Goal: Use online tool/utility

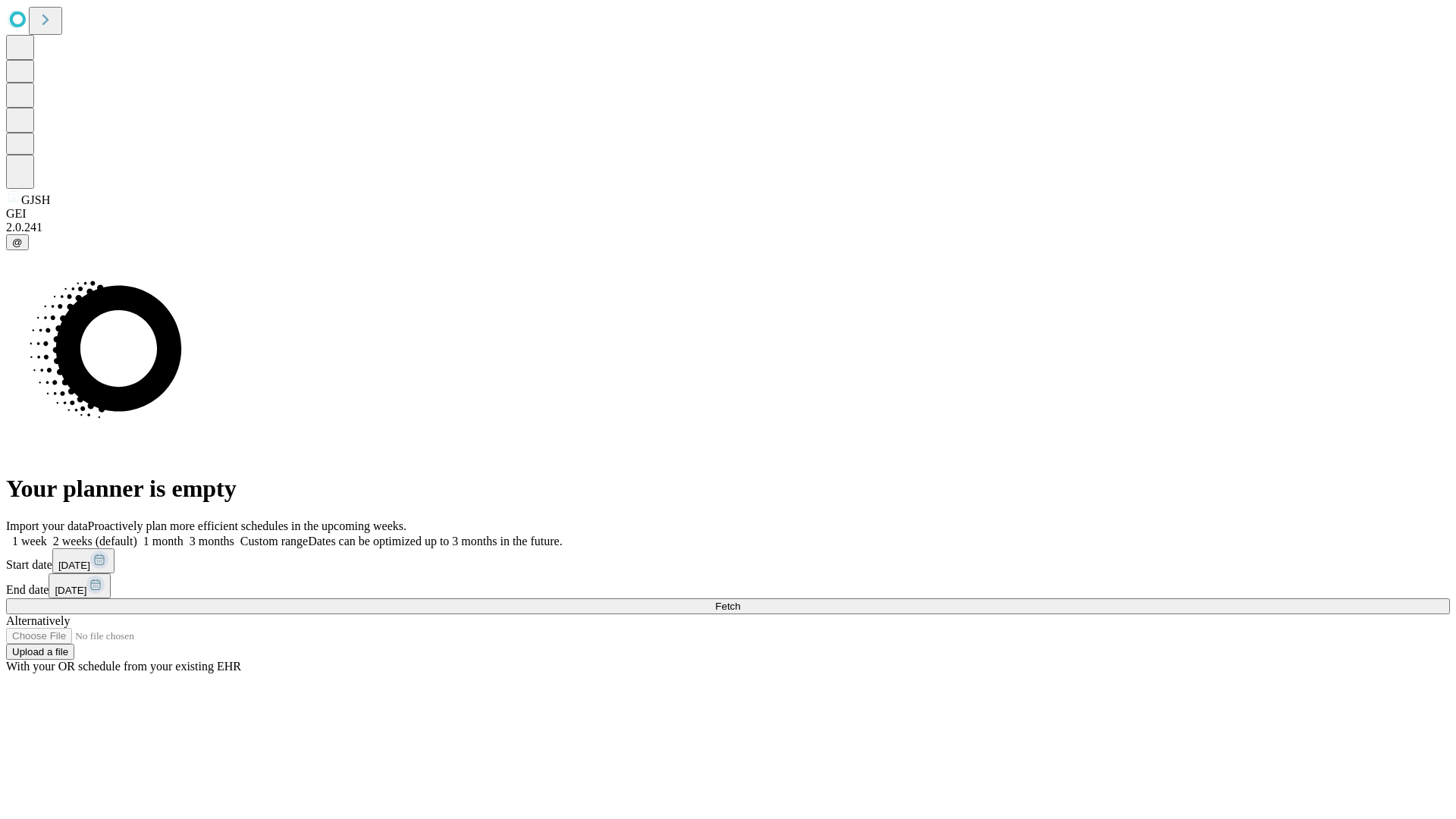
click at [740, 601] on span "Fetch" at bounding box center [728, 606] width 25 height 12
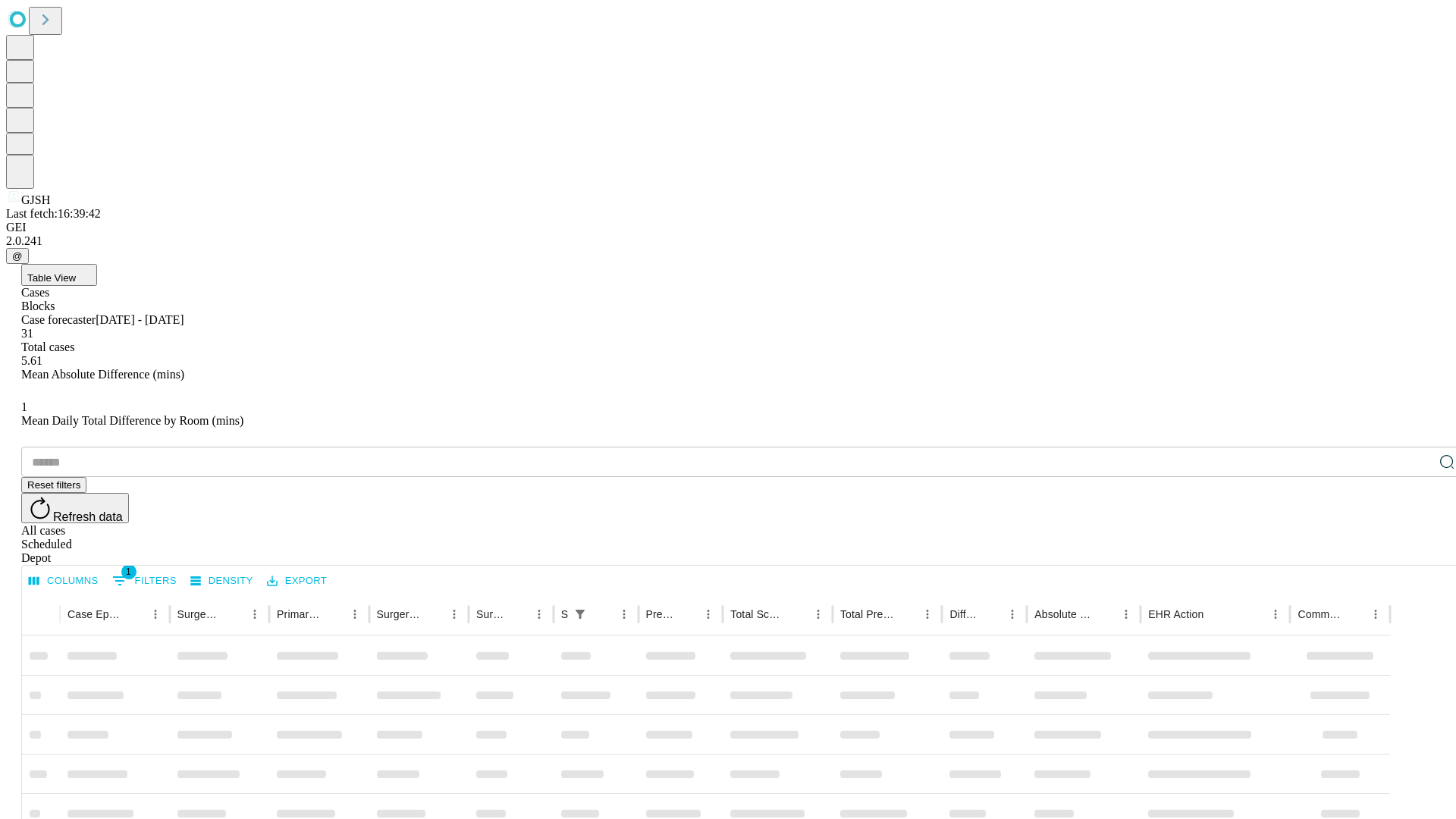
click at [76, 273] on span "Table View" at bounding box center [52, 278] width 49 height 12
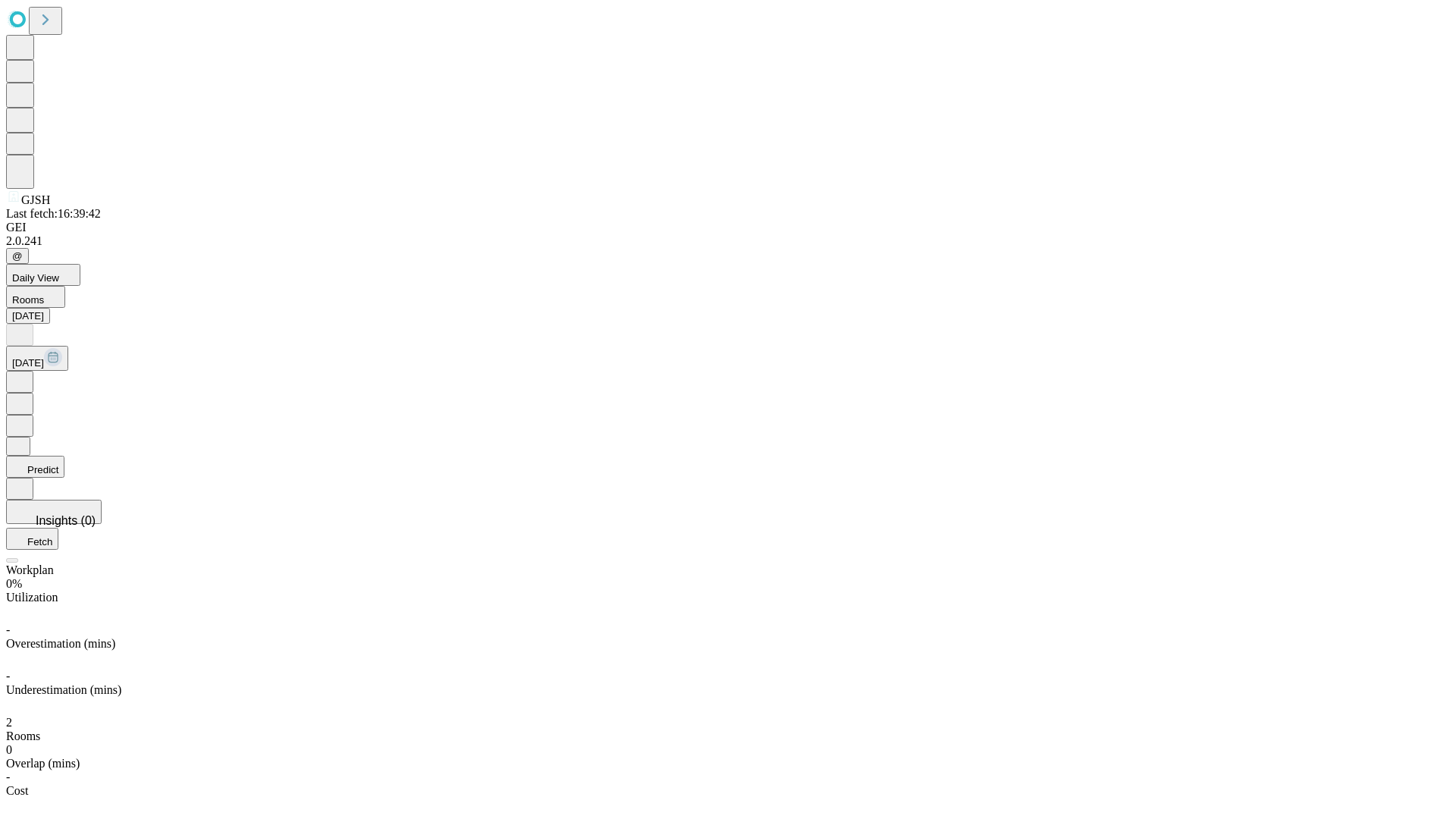
click at [64, 456] on button "Predict" at bounding box center [35, 467] width 58 height 22
